Goal: Find specific fact: Find specific fact

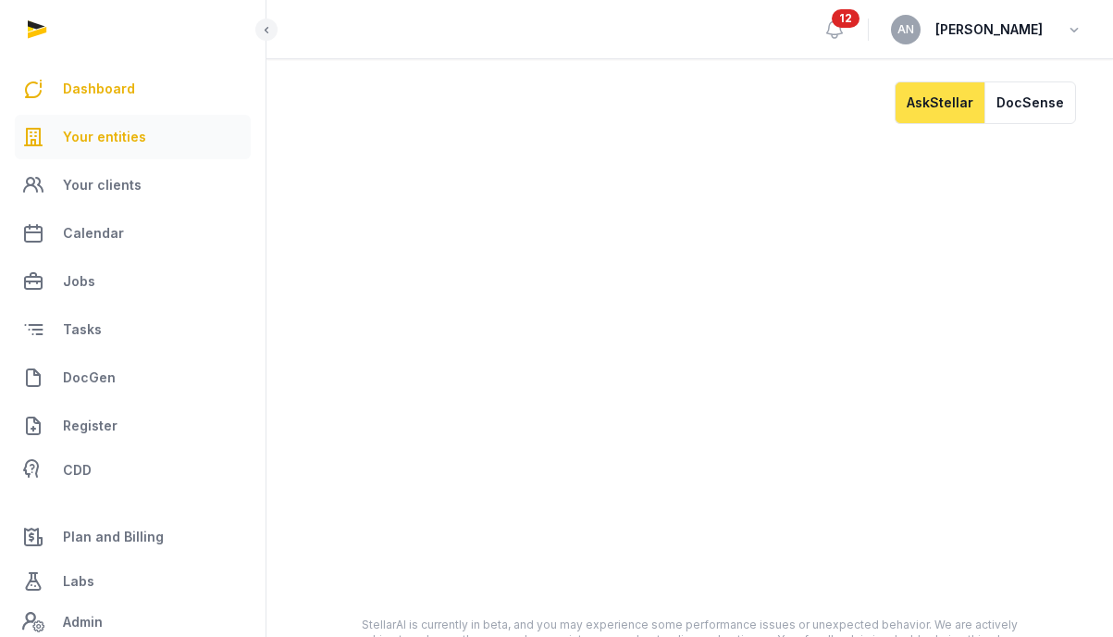
click at [133, 148] on link "Your entities" at bounding box center [133, 137] width 236 height 44
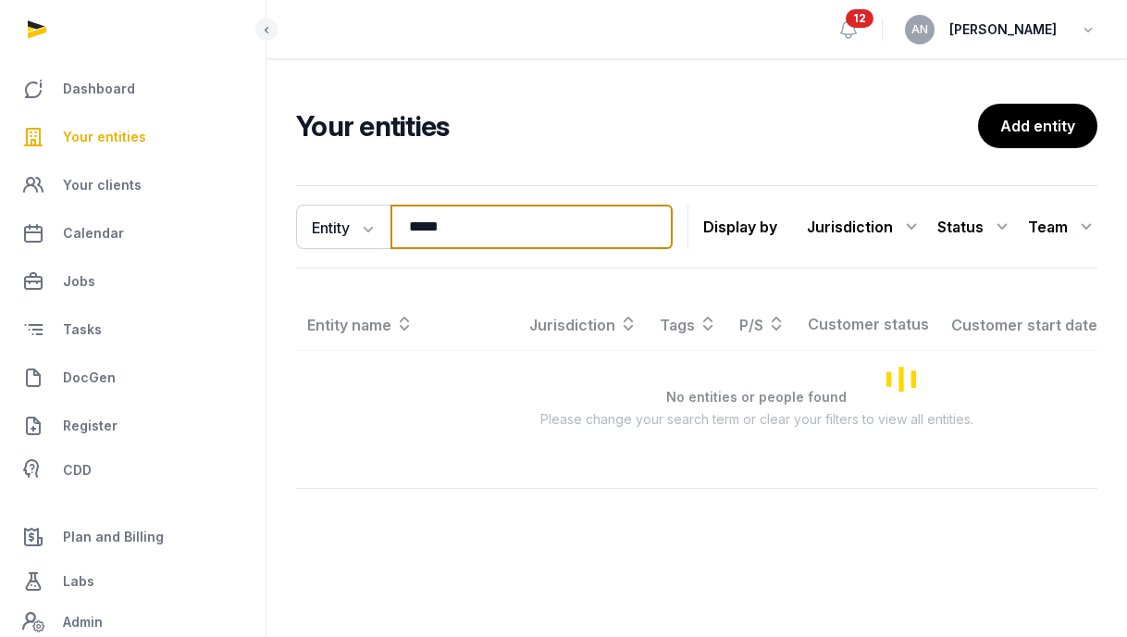
click at [433, 222] on input "*****" at bounding box center [531, 226] width 282 height 44
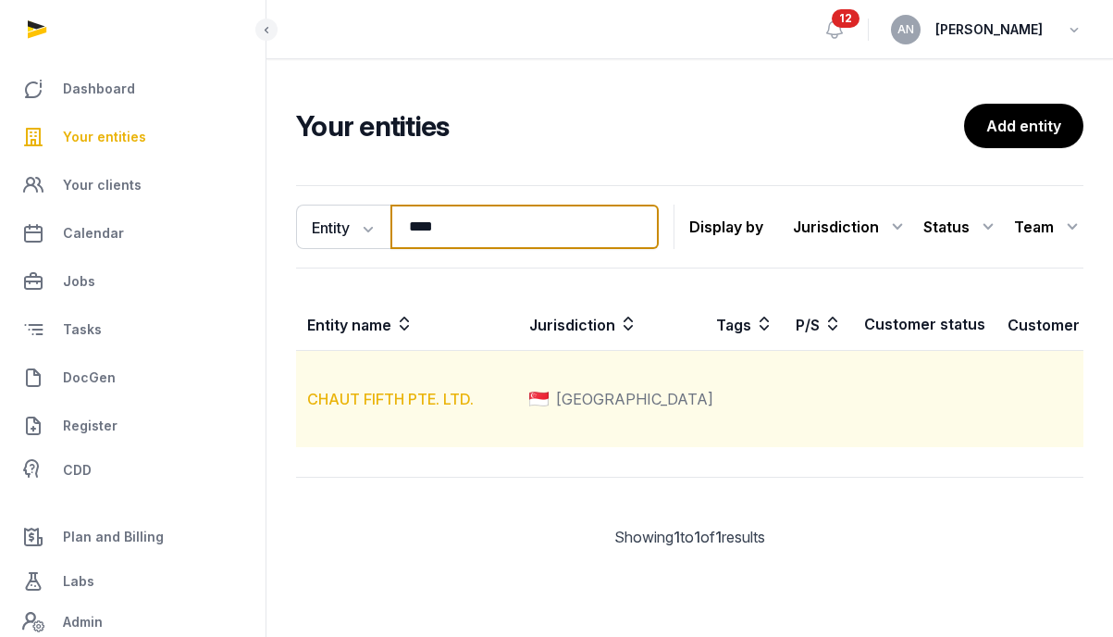
type input "****"
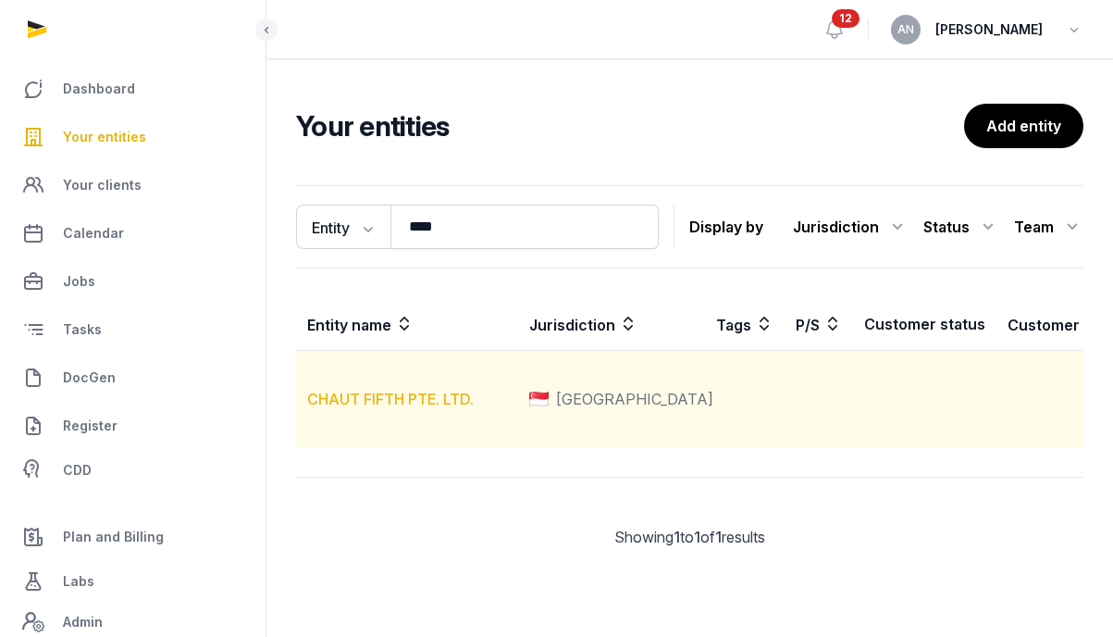
click at [362, 408] on link "CHAUT FIFTH PTE. LTD." at bounding box center [390, 399] width 167 height 19
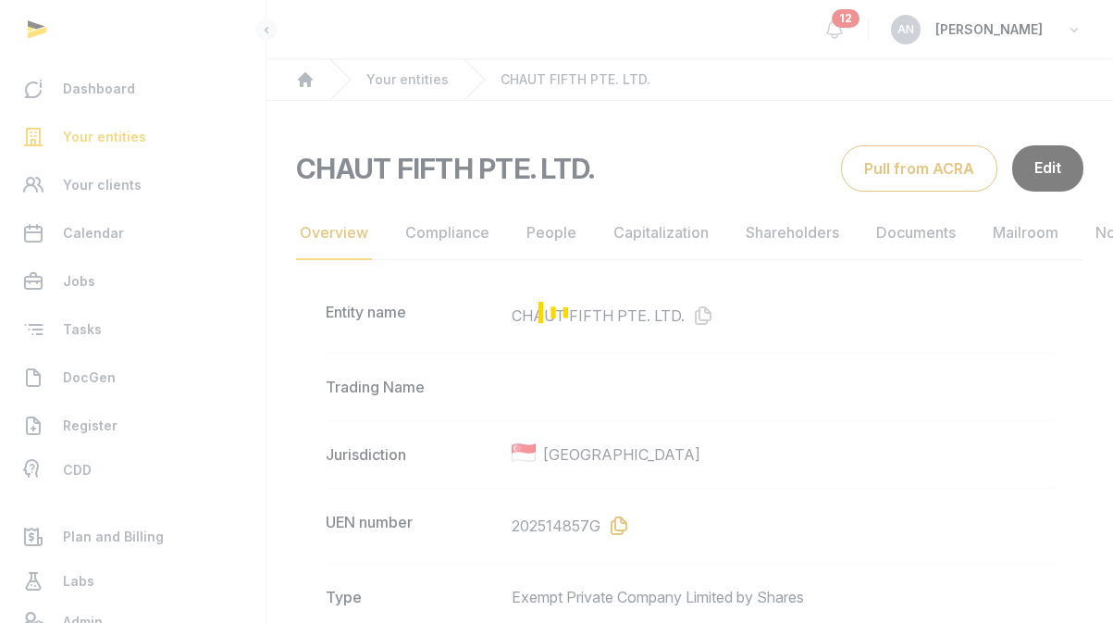
click at [610, 520] on icon at bounding box center [615, 526] width 30 height 30
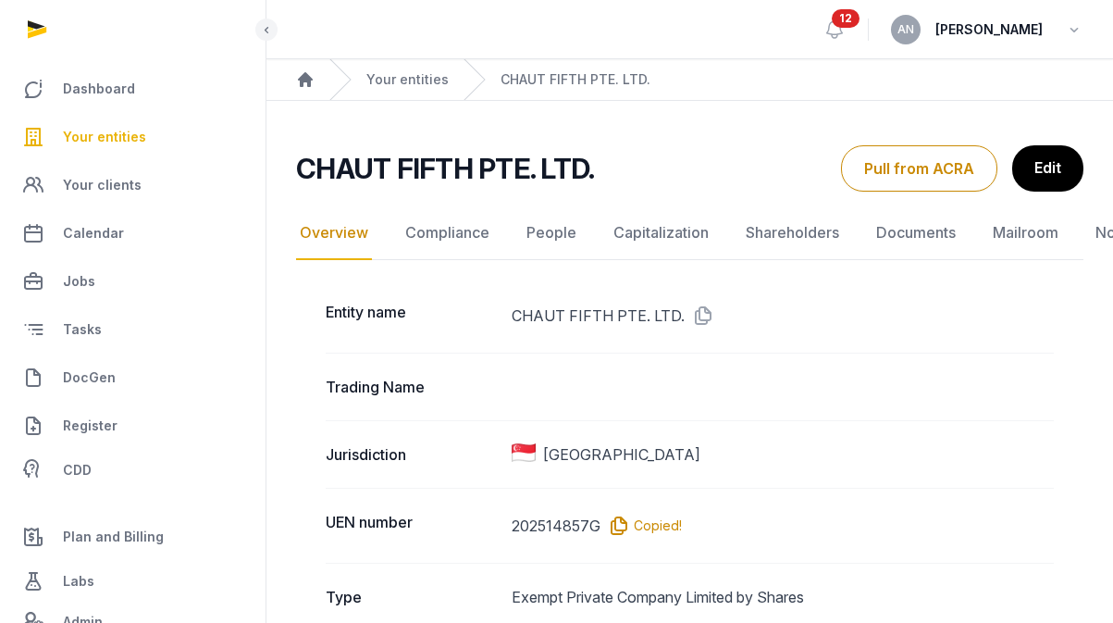
click at [613, 520] on icon at bounding box center [615, 526] width 30 height 30
click at [613, 521] on icon at bounding box center [615, 526] width 30 height 30
click at [693, 309] on icon at bounding box center [700, 316] width 30 height 30
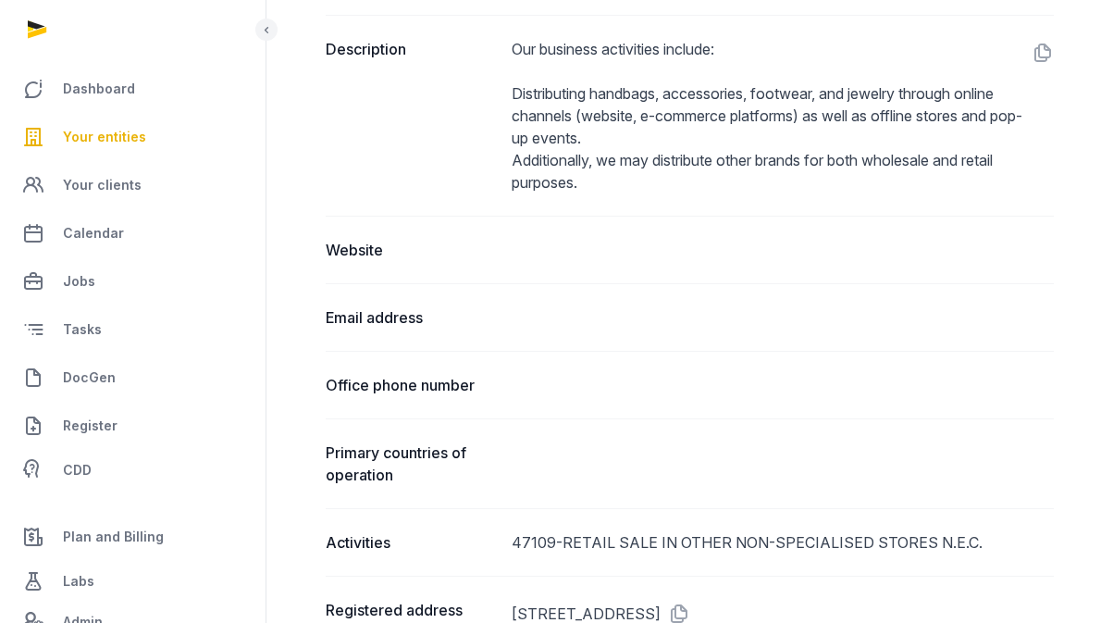
scroll to position [1054, 0]
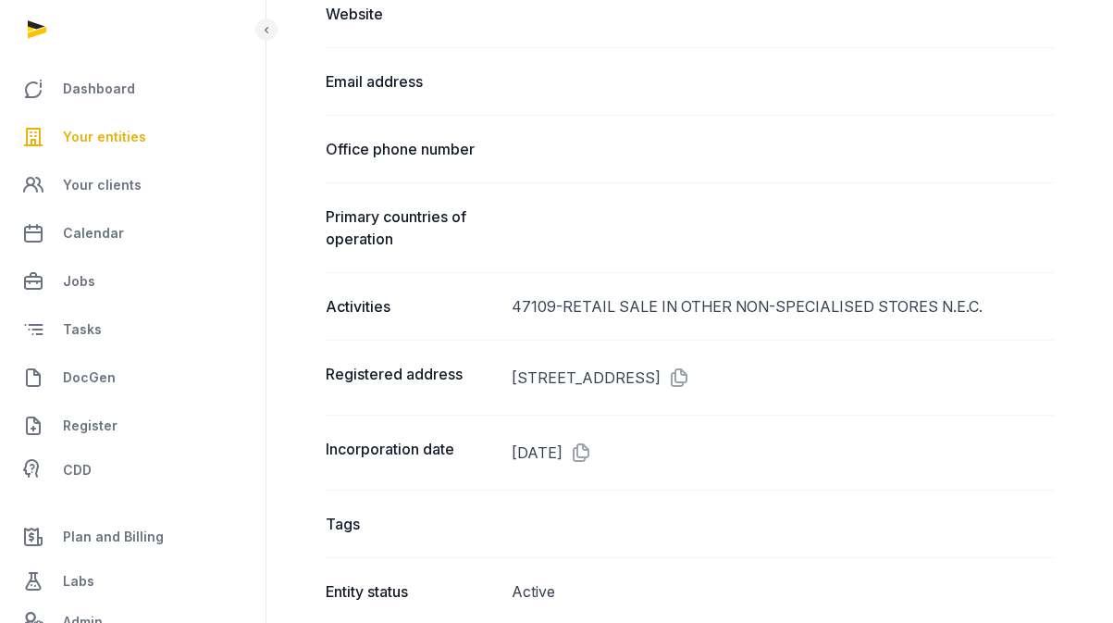
click at [543, 303] on div "47109-RETAIL SALE IN OTHER NON-SPECIALISED STORES N.E.C." at bounding box center [783, 306] width 542 height 22
copy div "47109"
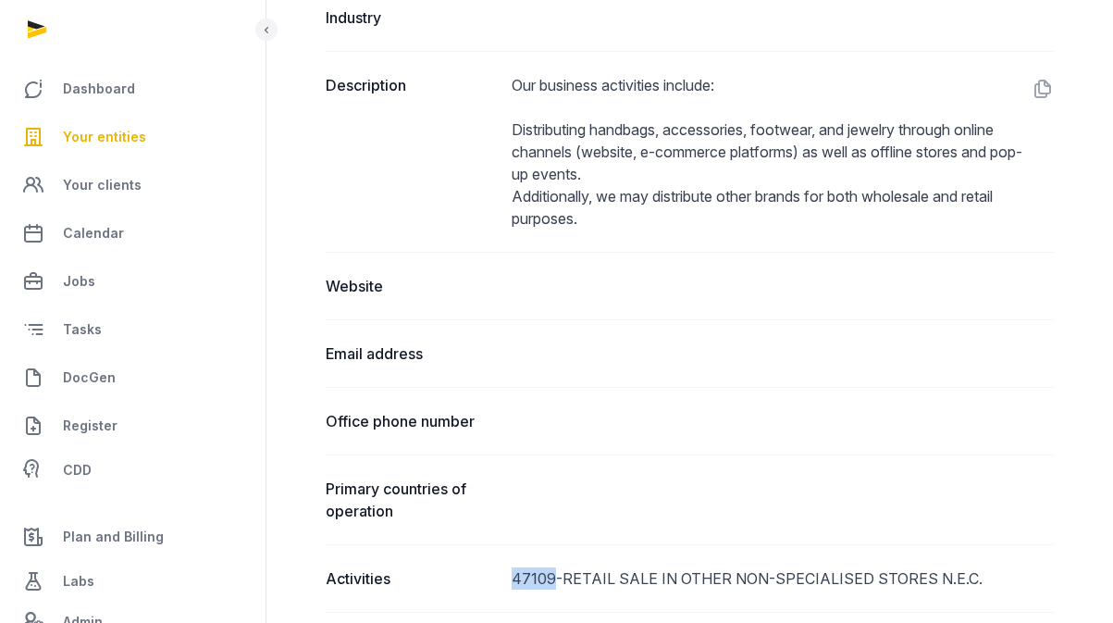
scroll to position [687, 0]
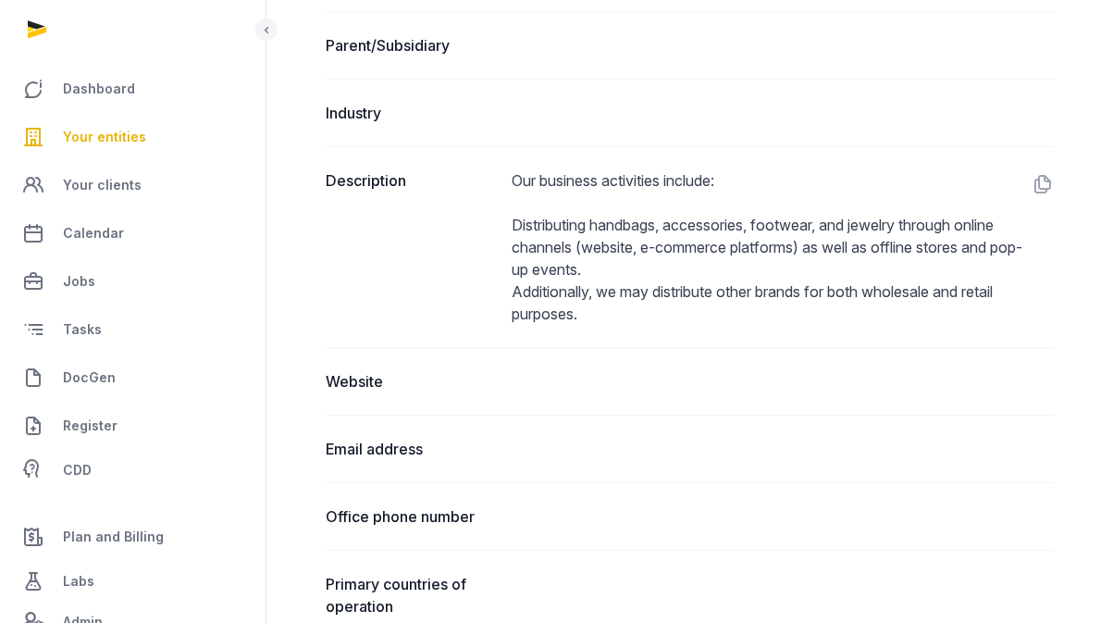
click at [577, 258] on dd "Our business activities include: Distributing handbags, accessories, footwear, …" at bounding box center [783, 246] width 542 height 155
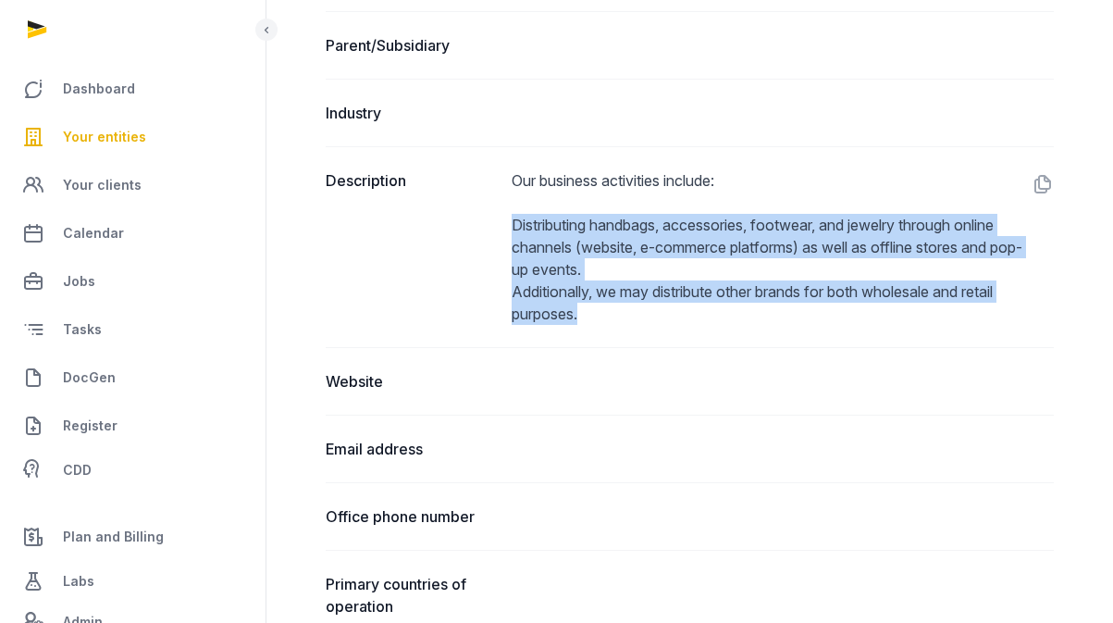
drag, startPoint x: 588, startPoint y: 314, endPoint x: 509, endPoint y: 220, distance: 122.1
click at [509, 220] on div "Description Our business activities include: Distributing handbags, accessories…" at bounding box center [690, 246] width 728 height 201
copy dd "Distributing handbags, accessories, footwear, and jewelry through online channe…"
